Goal: Task Accomplishment & Management: Use online tool/utility

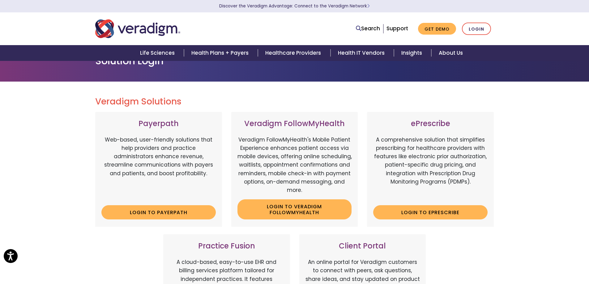
scroll to position [31, 0]
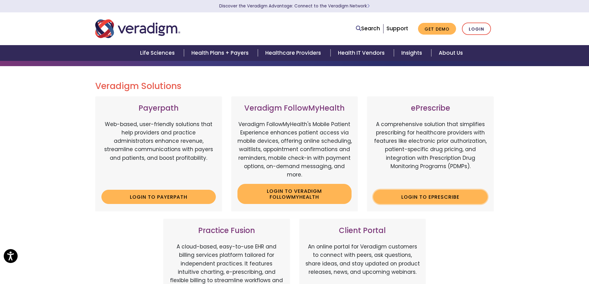
click at [455, 203] on link "Login to ePrescribe" at bounding box center [430, 197] width 114 height 14
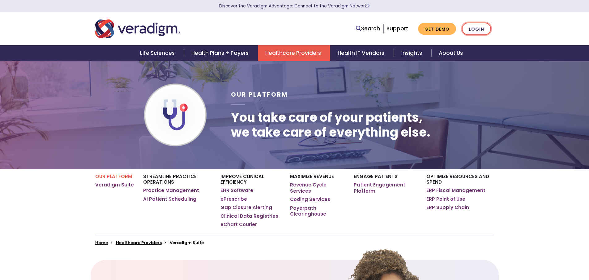
click at [486, 29] on link "Login" at bounding box center [476, 29] width 29 height 13
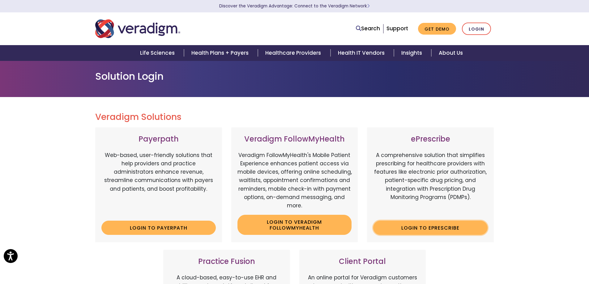
click at [418, 232] on link "Login to ePrescribe" at bounding box center [430, 228] width 114 height 14
